Goal: Task Accomplishment & Management: Manage account settings

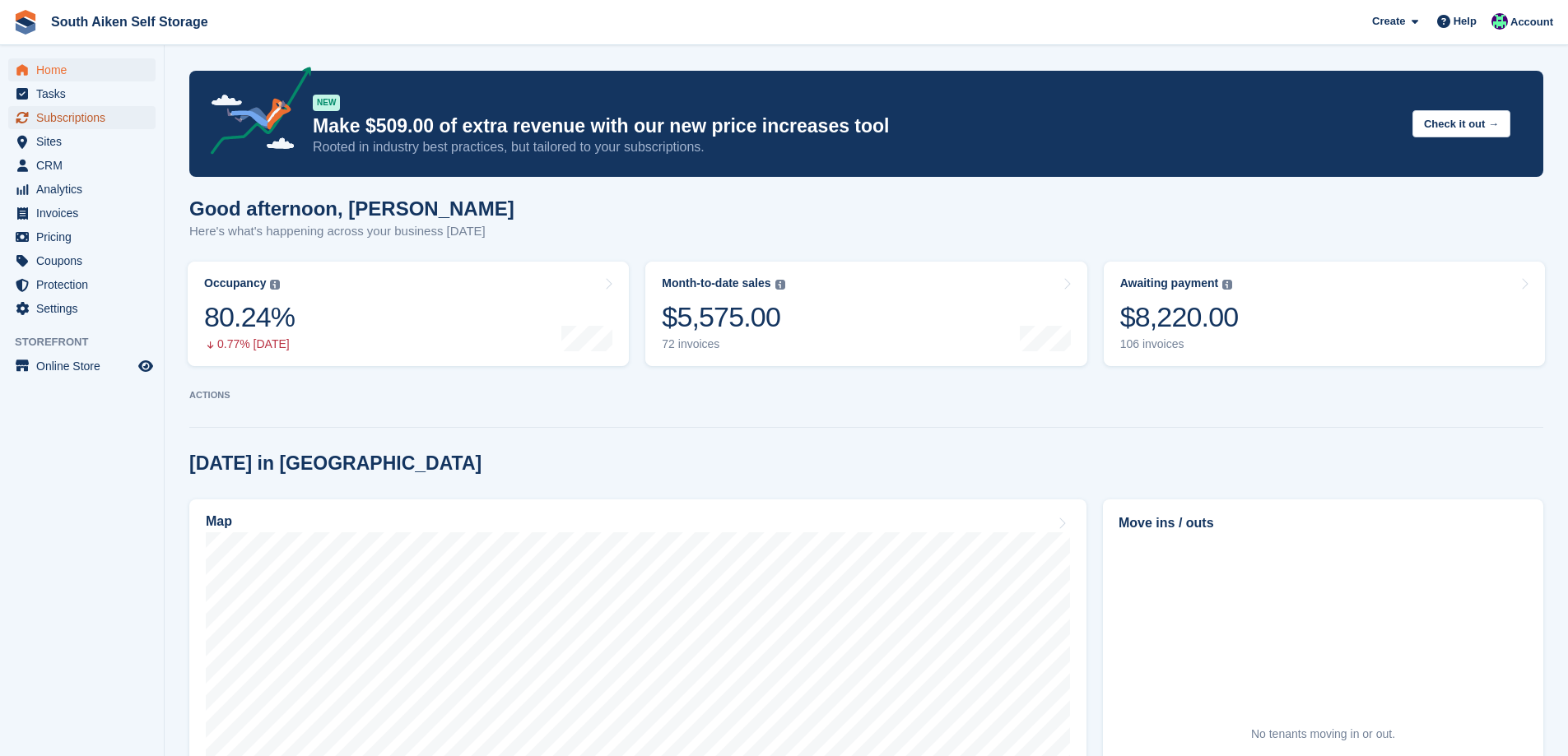
click at [76, 117] on span "Subscriptions" at bounding box center [85, 117] width 99 height 23
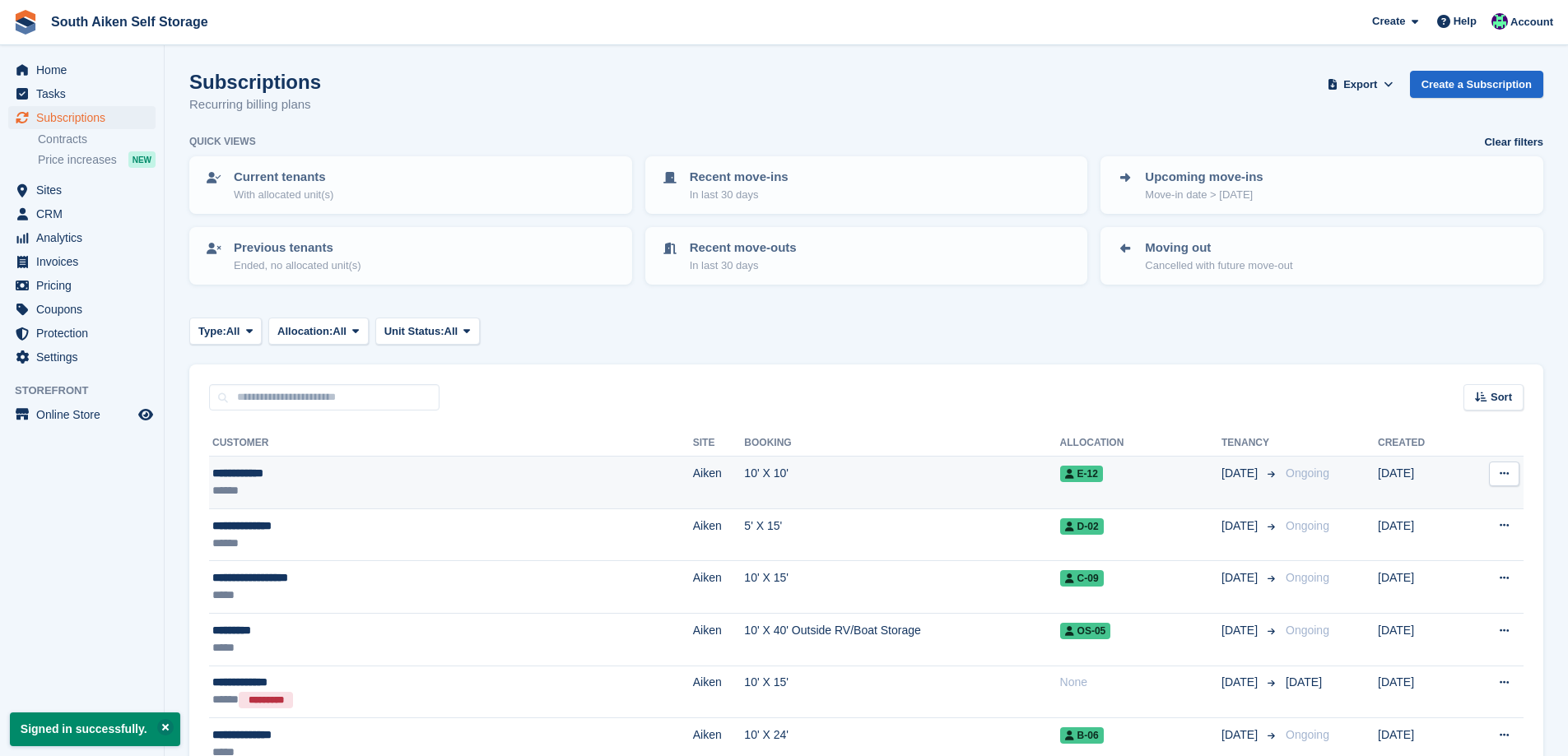
click at [269, 480] on div "**********" at bounding box center [346, 473] width 268 height 18
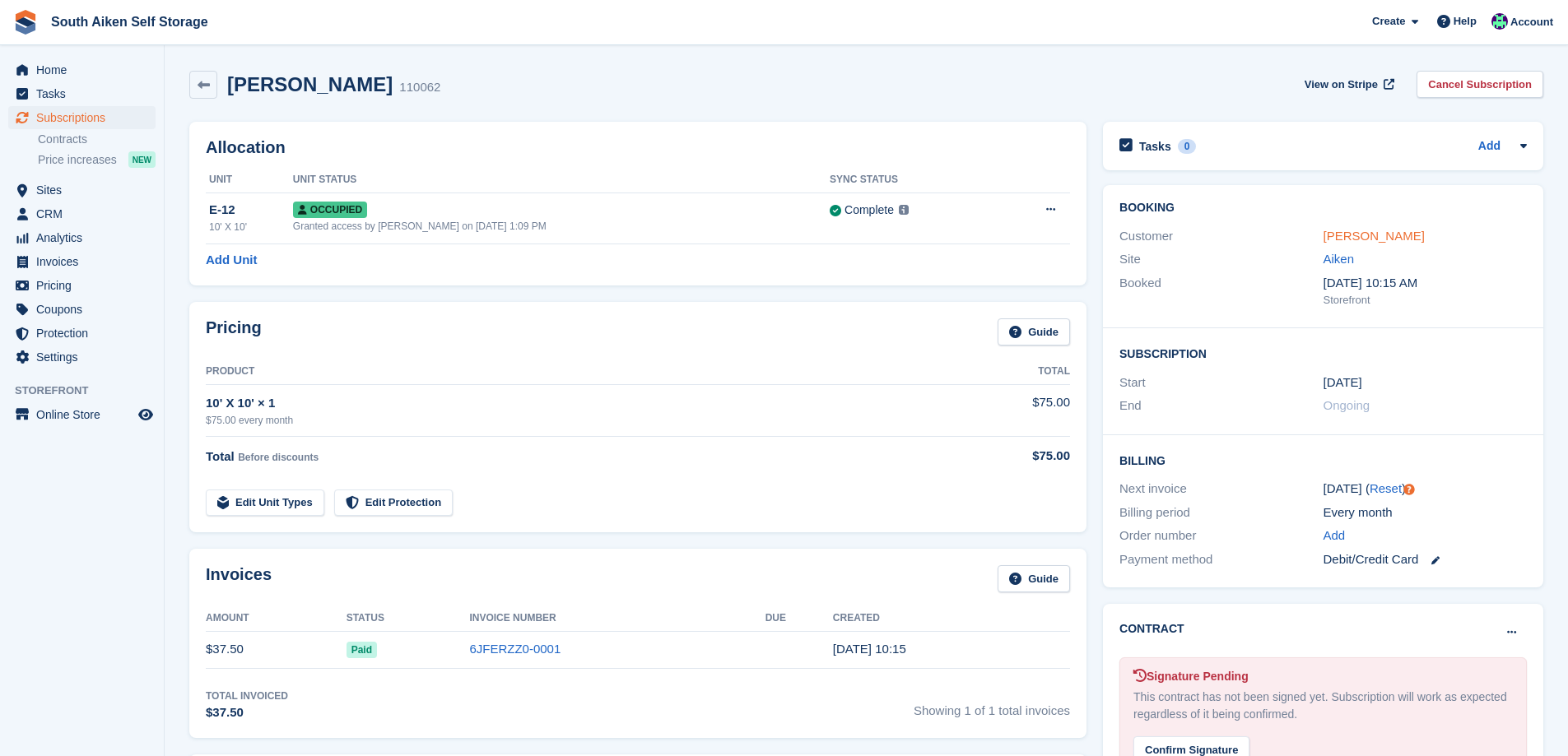
click at [1362, 242] on link "Bryson Craft" at bounding box center [1374, 235] width 102 height 14
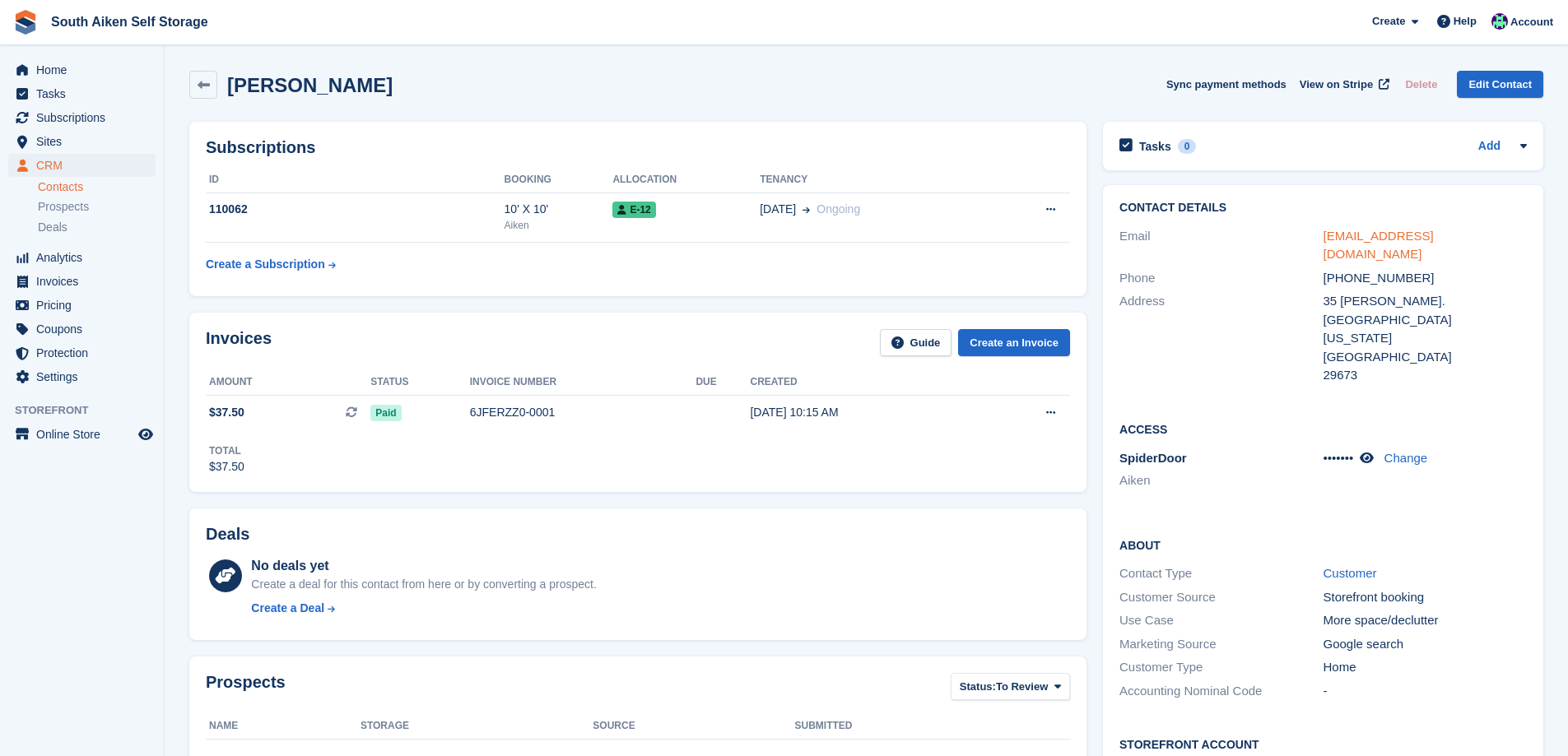
click at [1346, 236] on link "brysoncraft11@gmail.com" at bounding box center [1378, 245] width 110 height 33
click at [488, 406] on div "6JFERZZ0-0001" at bounding box center [583, 413] width 227 height 18
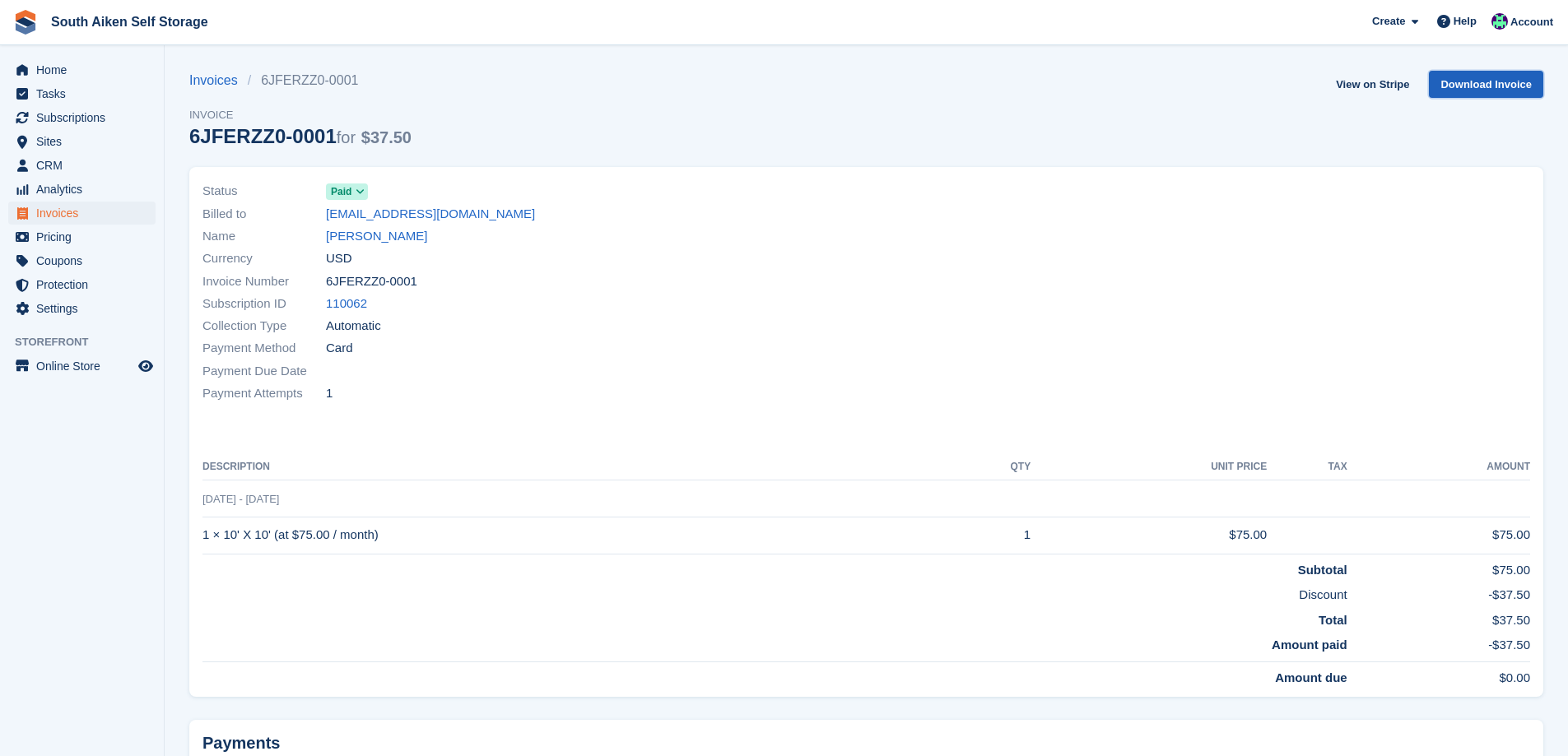
click at [1486, 80] on link "Download Invoice" at bounding box center [1486, 84] width 115 height 27
click at [1453, 79] on link "Download Invoice" at bounding box center [1486, 84] width 115 height 27
click at [1375, 86] on link "View on Stripe" at bounding box center [1372, 84] width 87 height 27
click at [74, 118] on span "Subscriptions" at bounding box center [85, 117] width 99 height 23
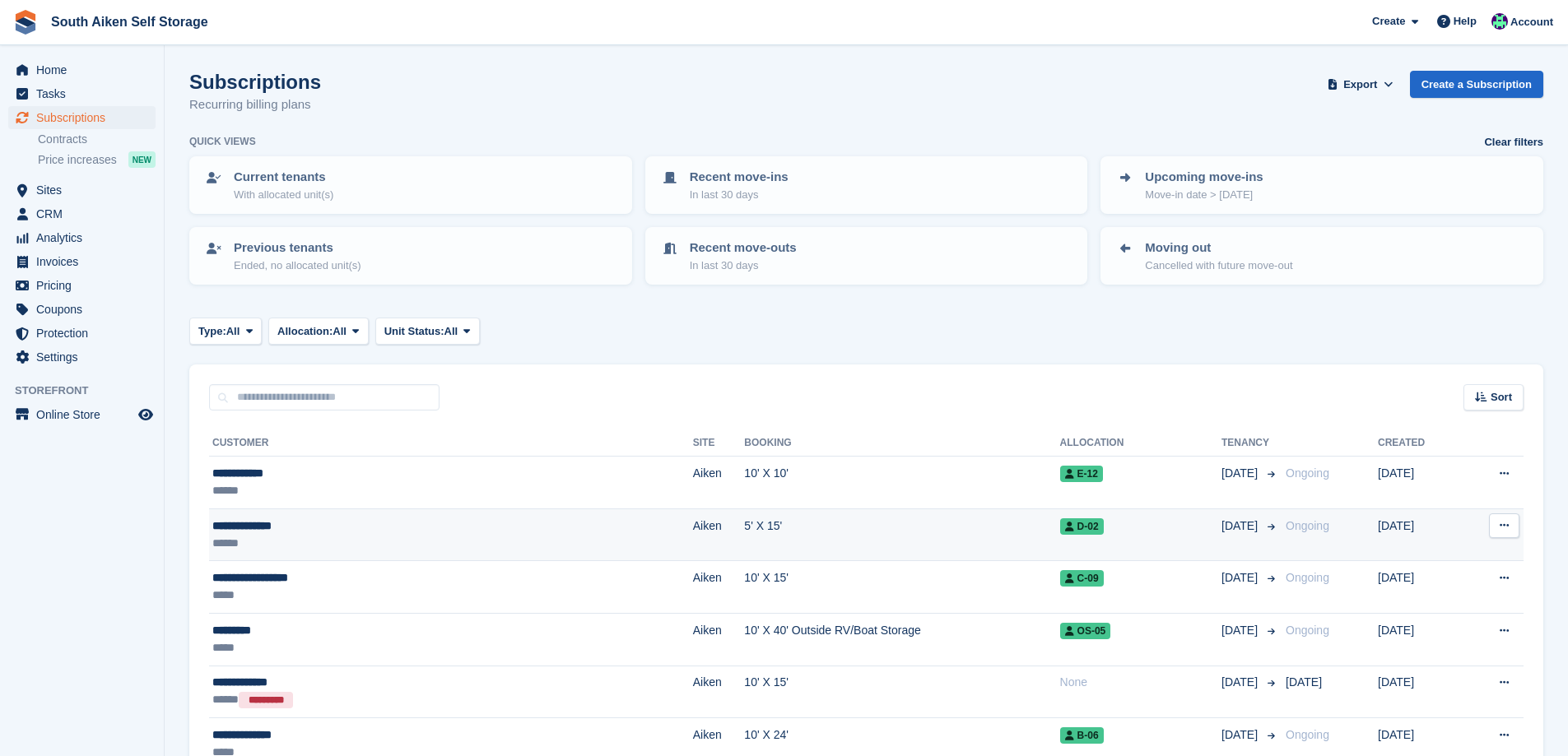
click at [259, 528] on div "**********" at bounding box center [346, 527] width 268 height 18
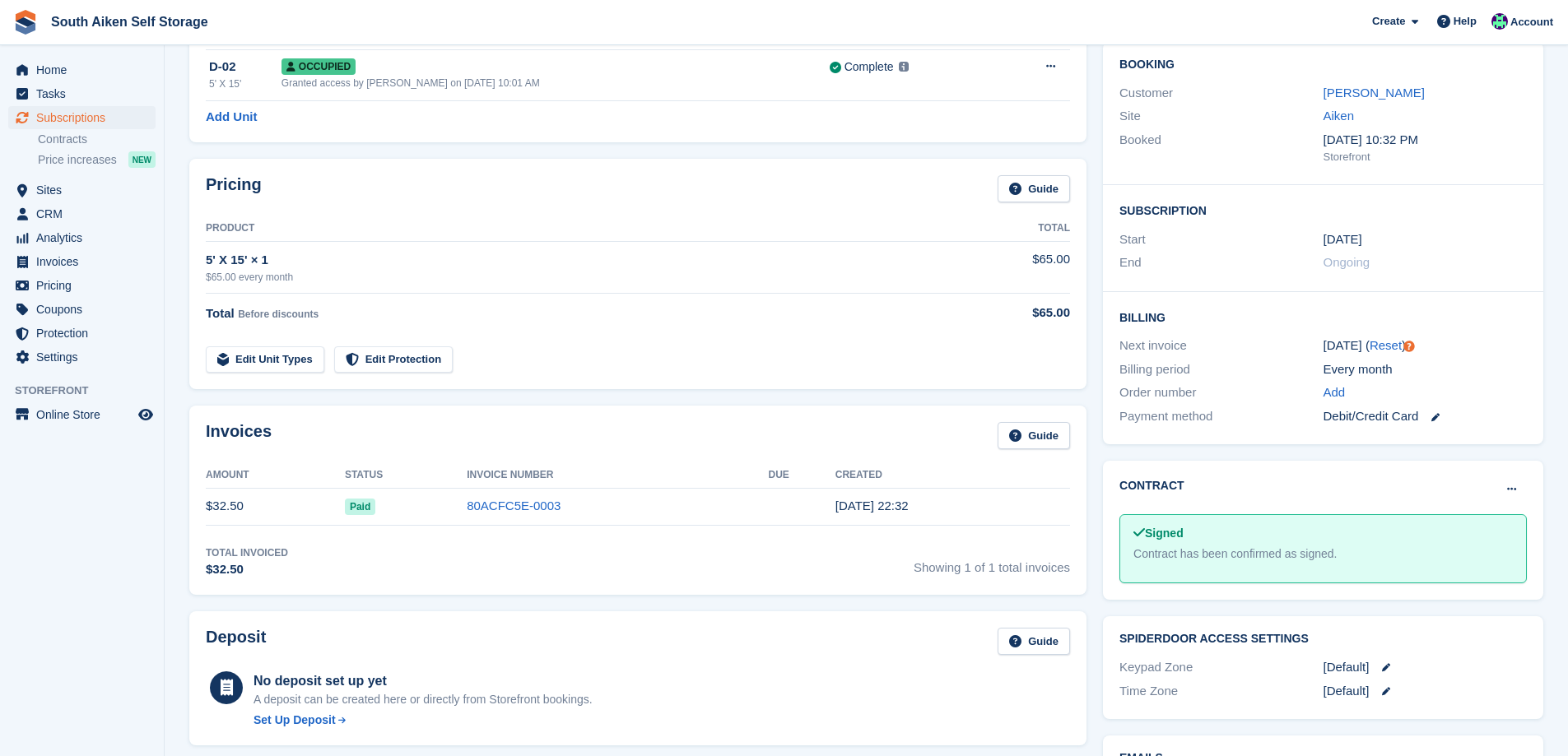
scroll to position [82, 0]
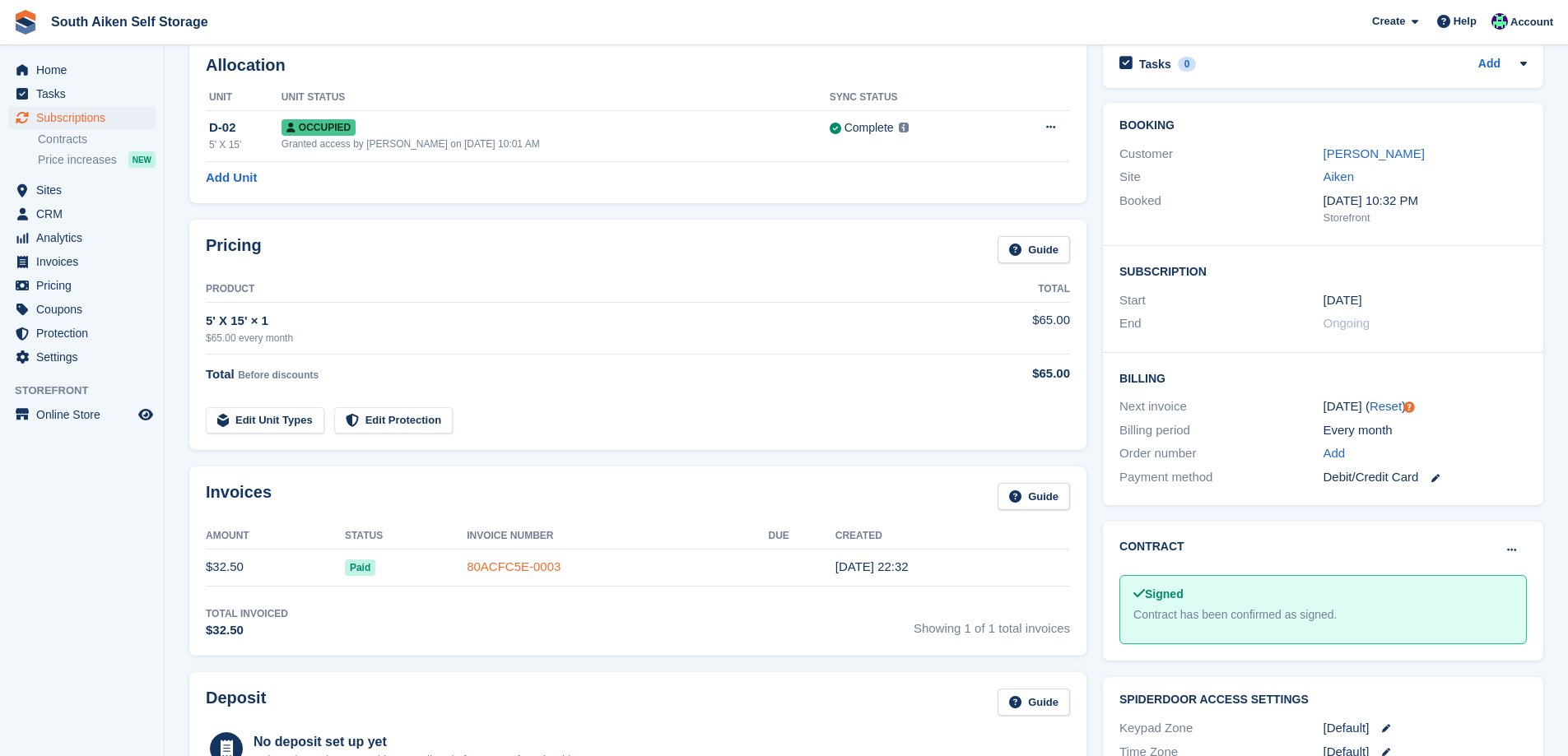
click at [522, 564] on link "80ACFC5E-0003" at bounding box center [513, 567] width 94 height 14
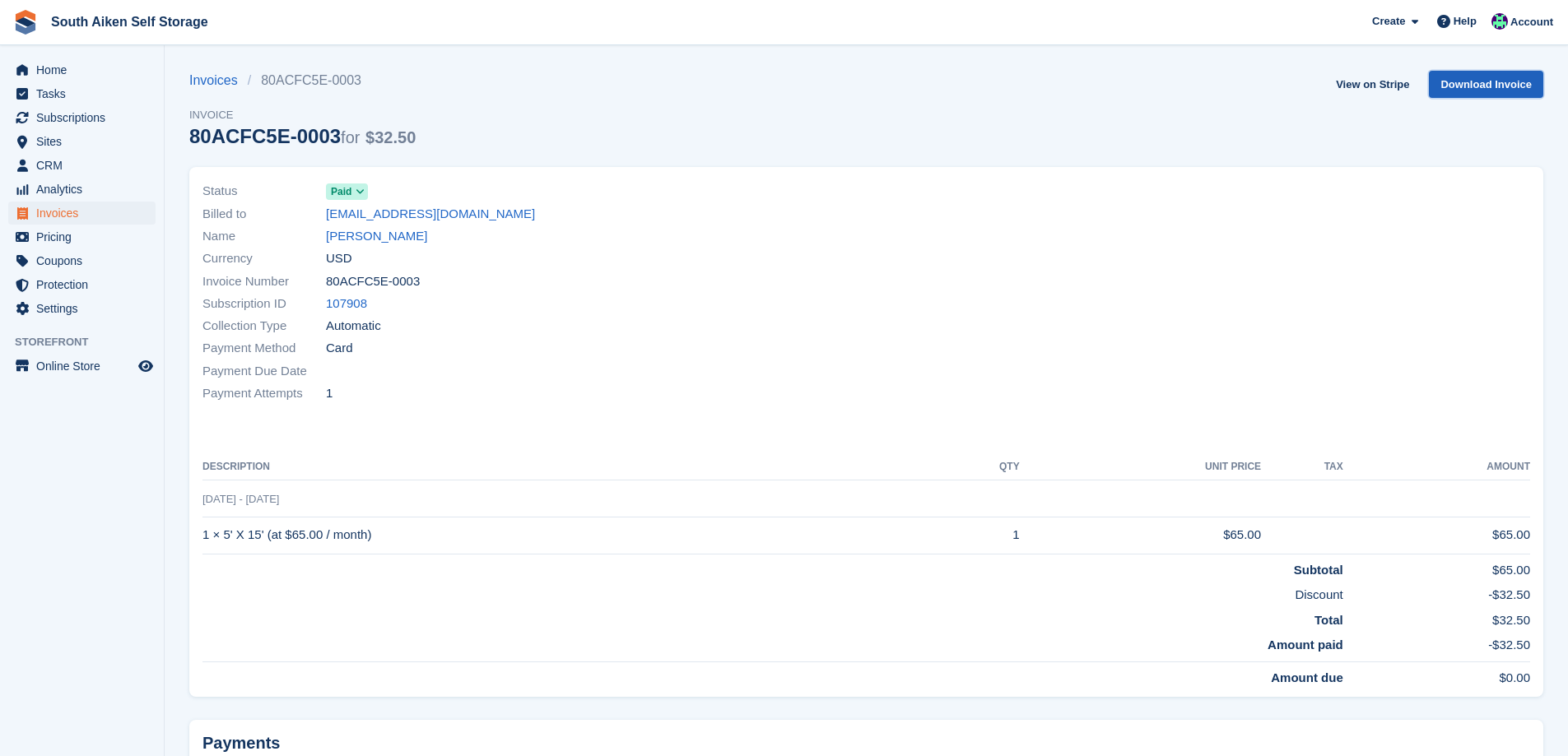
click at [1465, 94] on link "Download Invoice" at bounding box center [1486, 84] width 115 height 27
click at [1361, 86] on link "View on Stripe" at bounding box center [1372, 84] width 87 height 27
